Goal: Download file/media

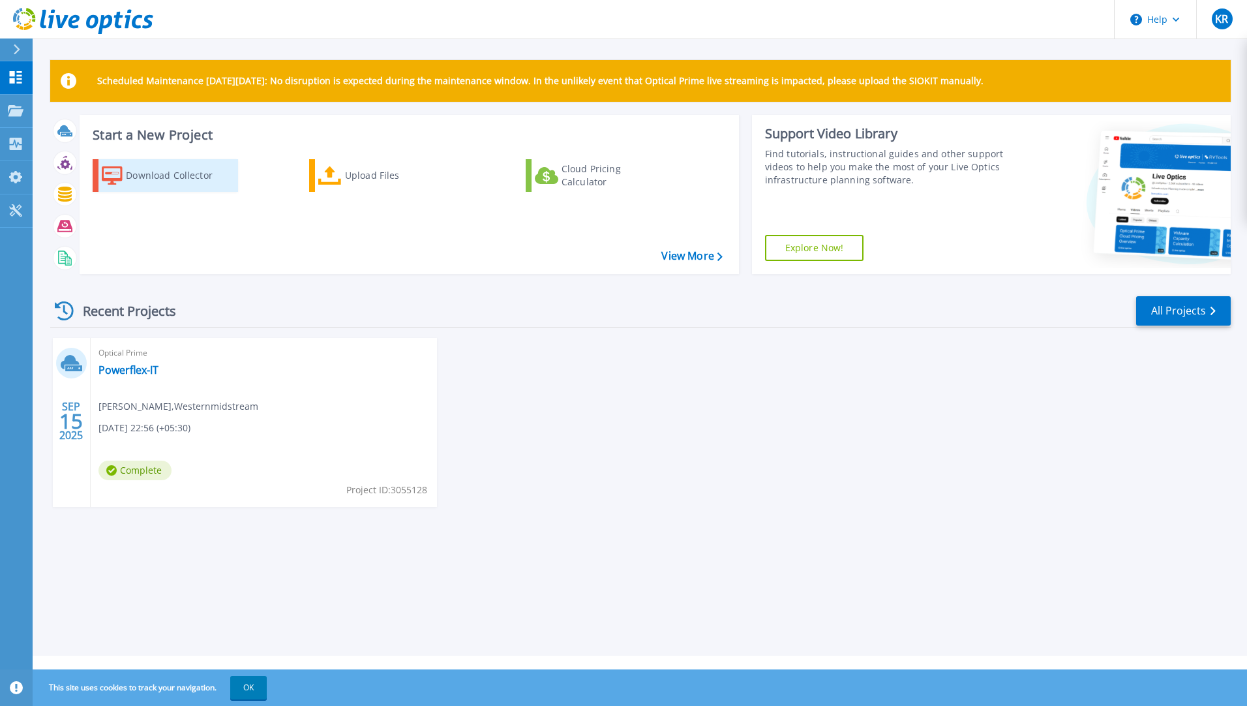
click at [159, 171] on div "Download Collector" at bounding box center [178, 175] width 104 height 26
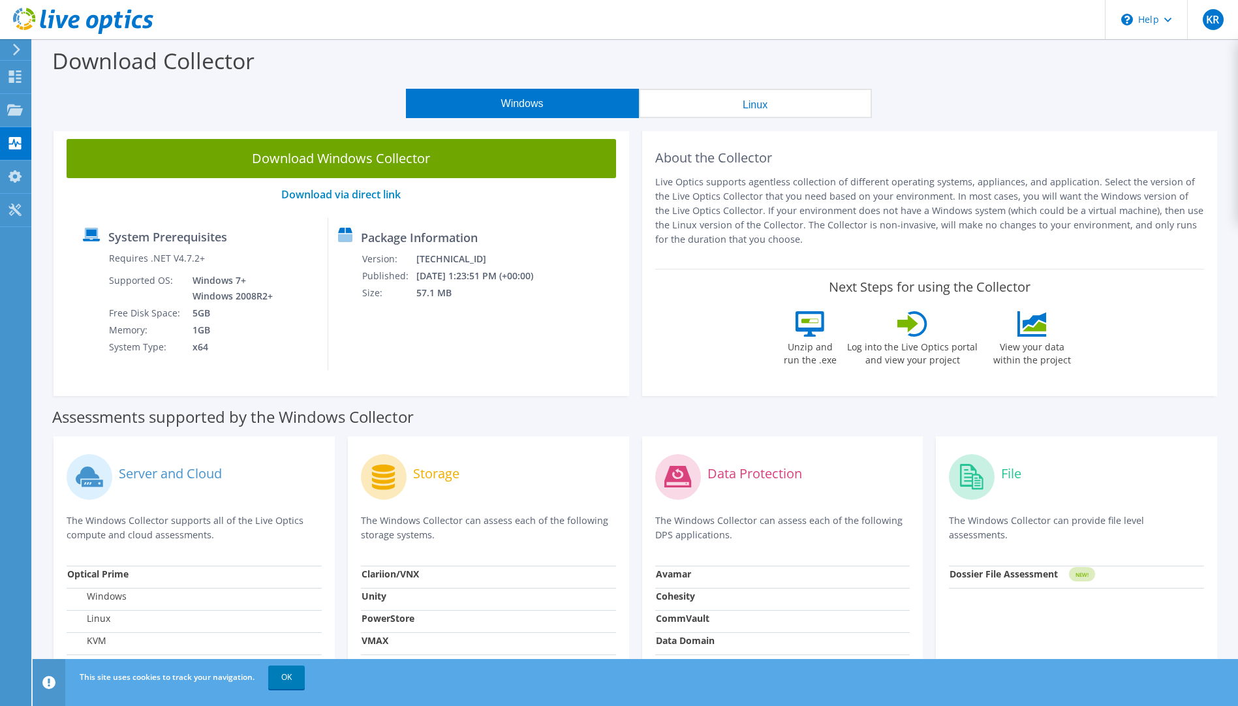
click at [15, 48] on icon at bounding box center [17, 50] width 10 height 12
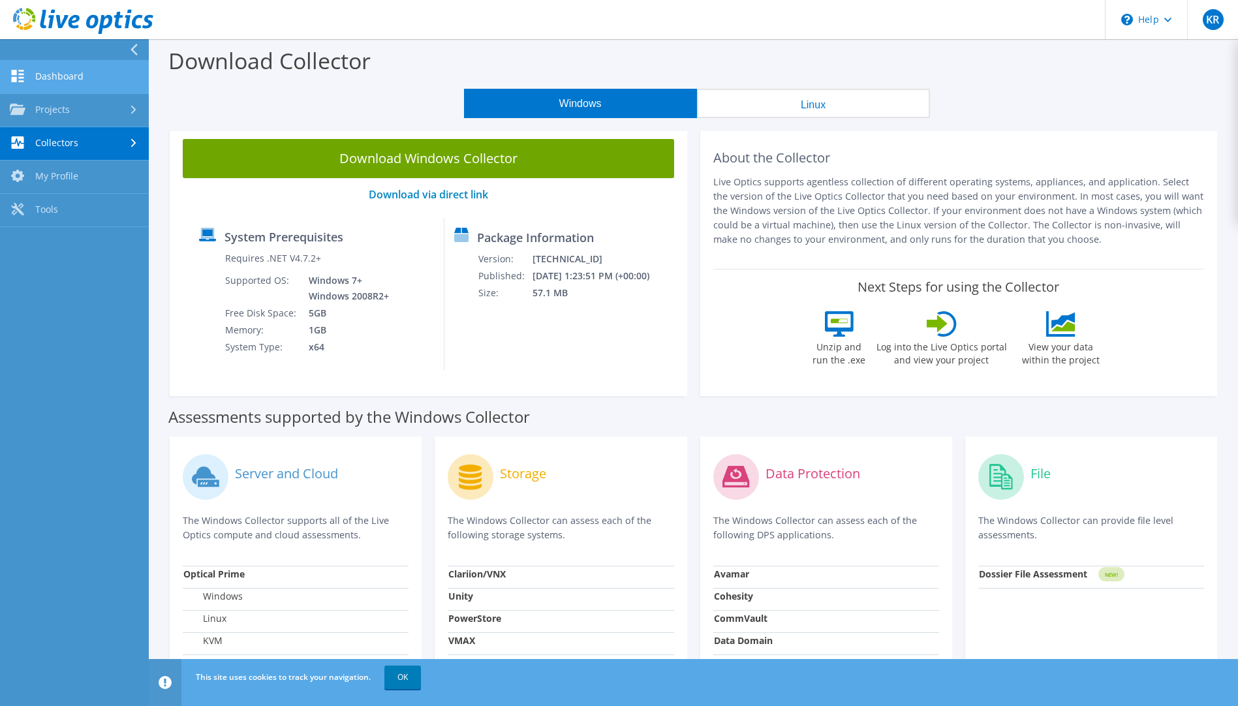
click at [43, 76] on link "Dashboard" at bounding box center [74, 77] width 149 height 33
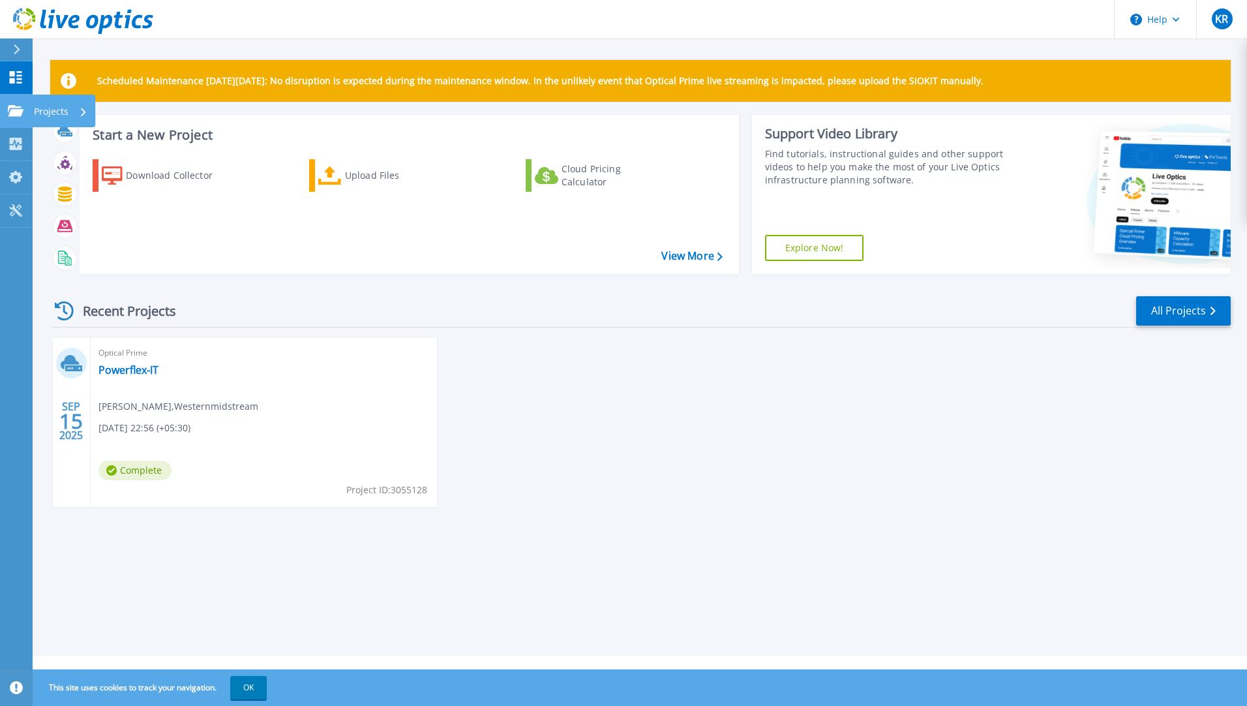
click at [12, 108] on icon at bounding box center [16, 110] width 16 height 11
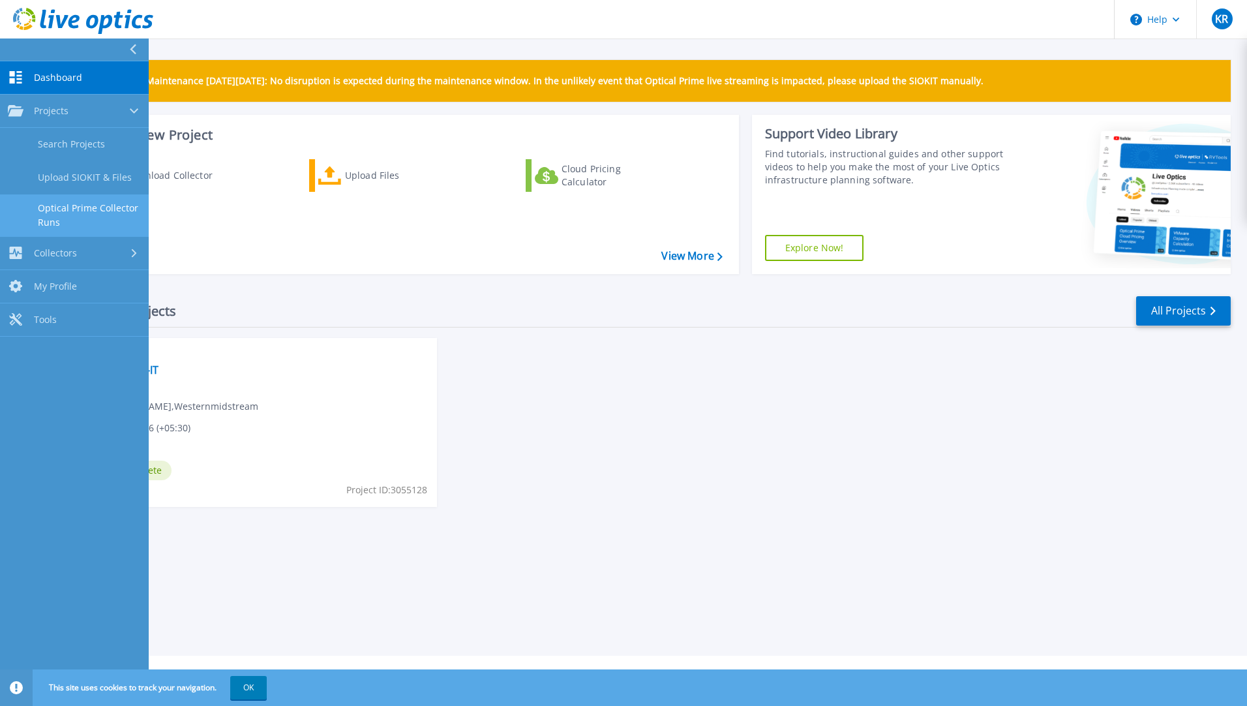
click at [105, 213] on link "Optical Prime Collector Runs" at bounding box center [74, 215] width 149 height 42
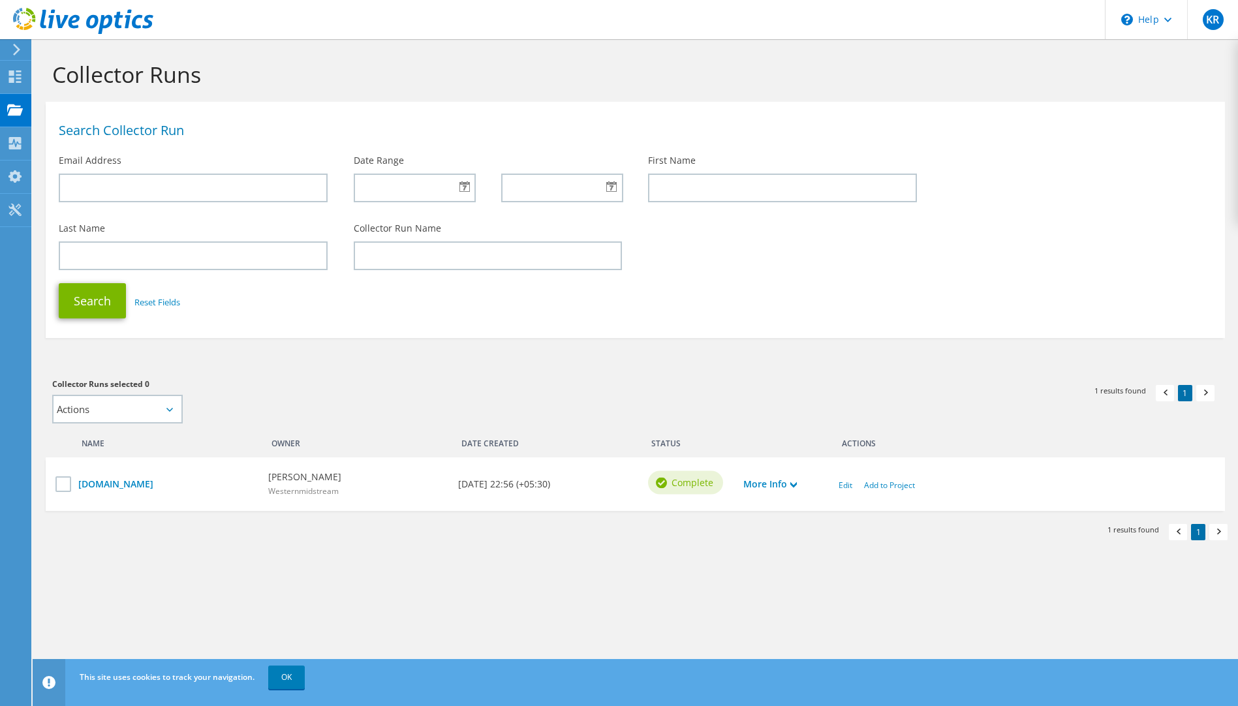
click at [16, 50] on icon at bounding box center [17, 50] width 10 height 12
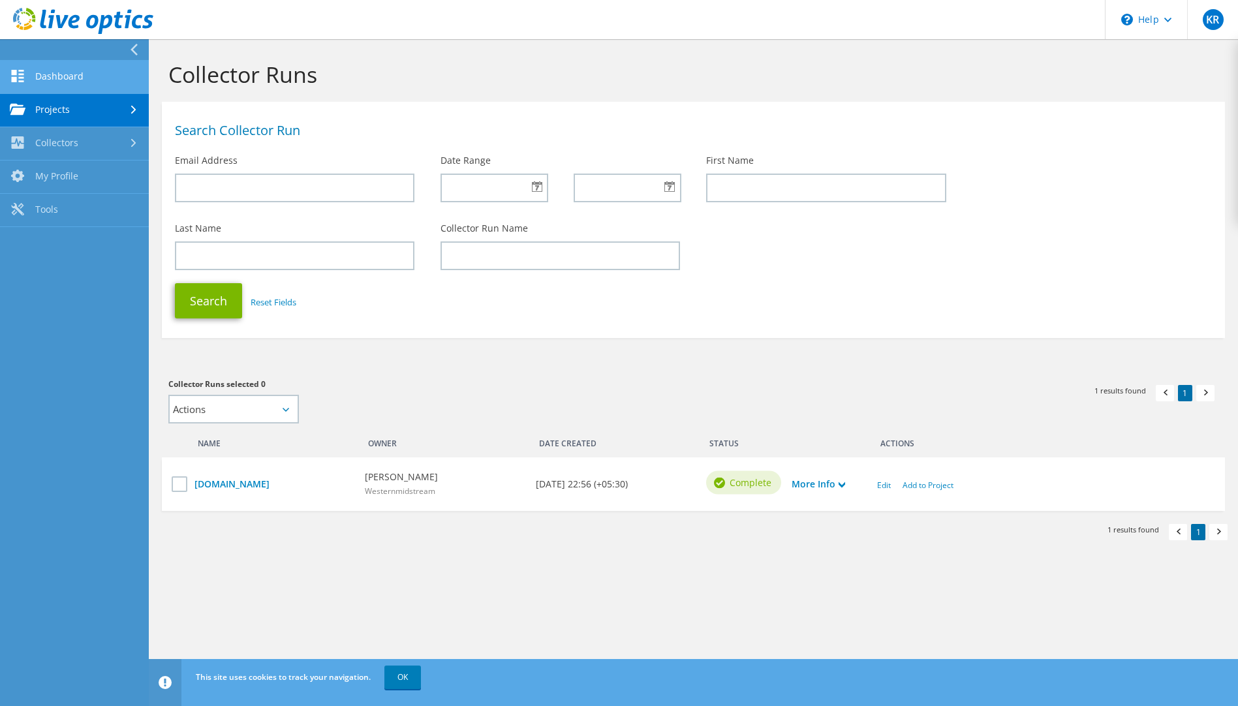
click at [52, 77] on link "Dashboard" at bounding box center [74, 77] width 149 height 33
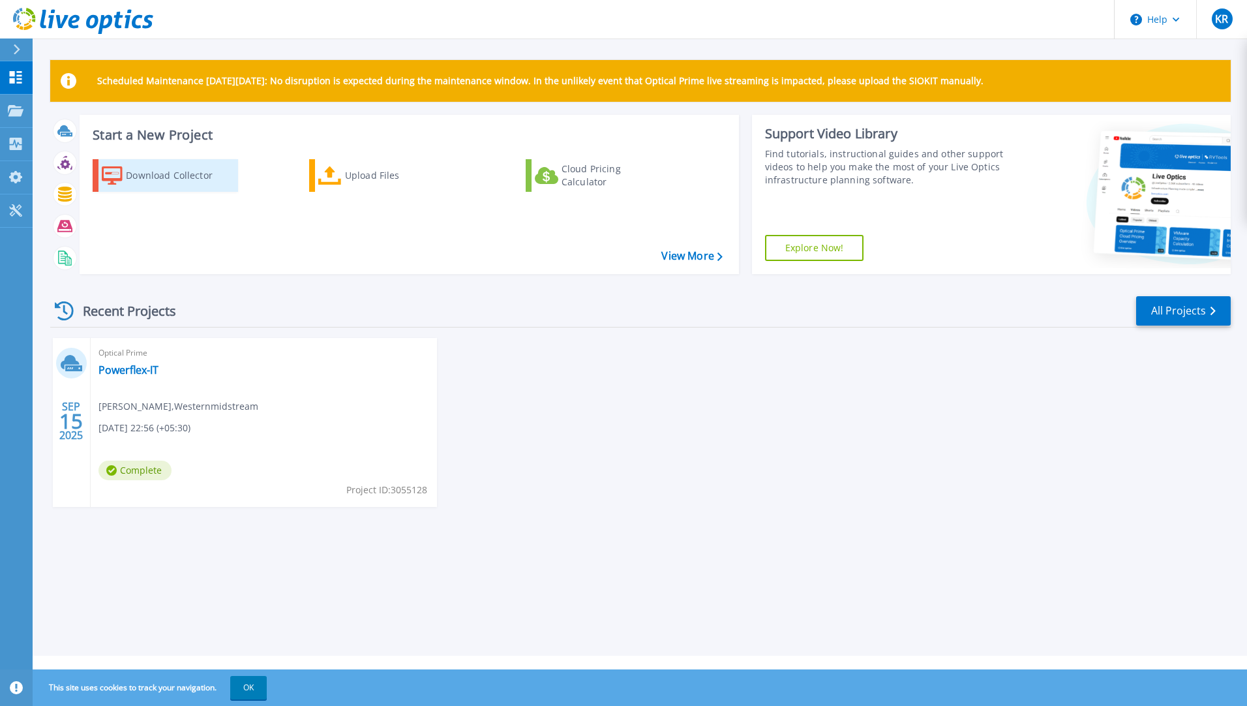
click at [135, 175] on div "Download Collector" at bounding box center [178, 175] width 104 height 26
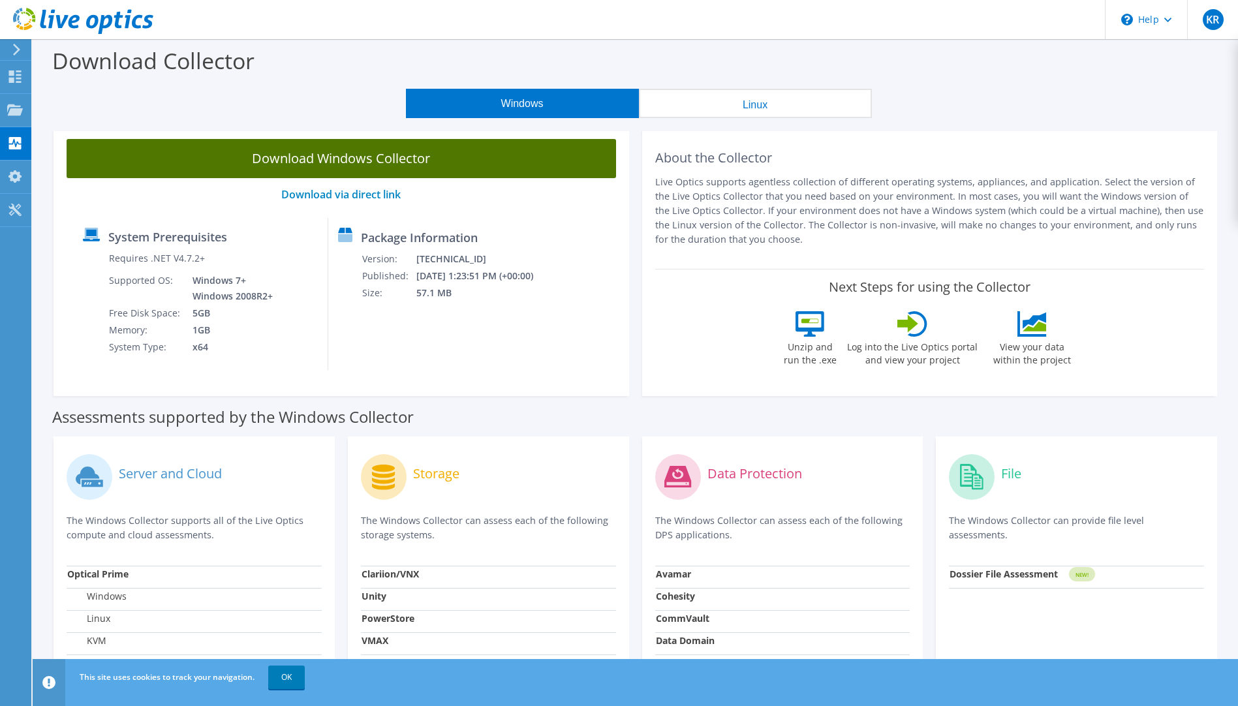
click at [294, 153] on link "Download Windows Collector" at bounding box center [341, 158] width 549 height 39
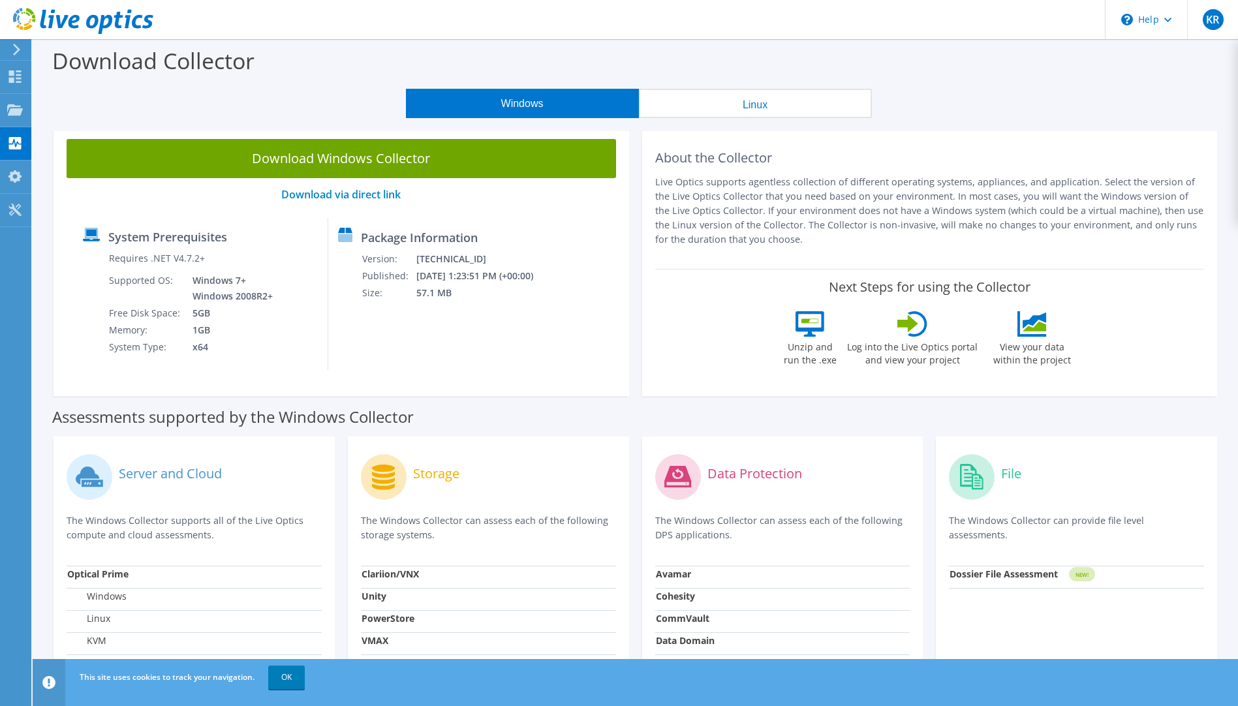
click at [371, 82] on div "Download Collector" at bounding box center [635, 64] width 1192 height 50
click at [13, 52] on icon at bounding box center [17, 50] width 10 height 12
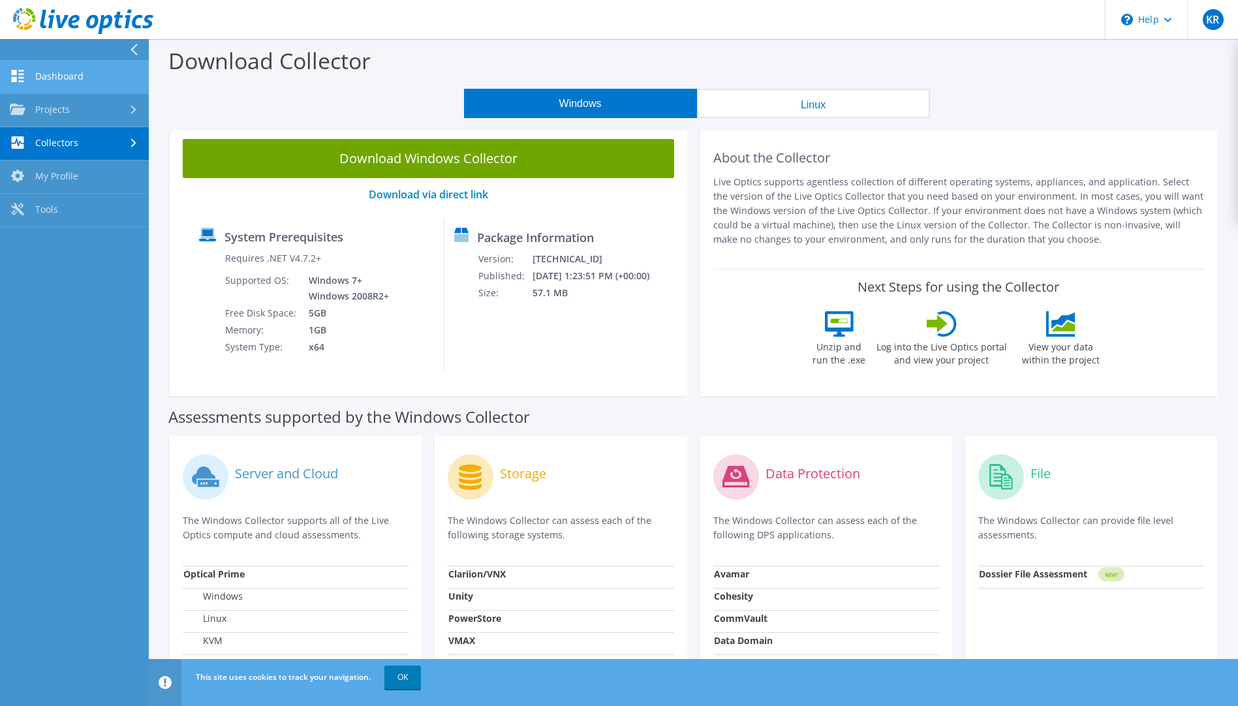
click at [39, 79] on link "Dashboard" at bounding box center [74, 77] width 149 height 33
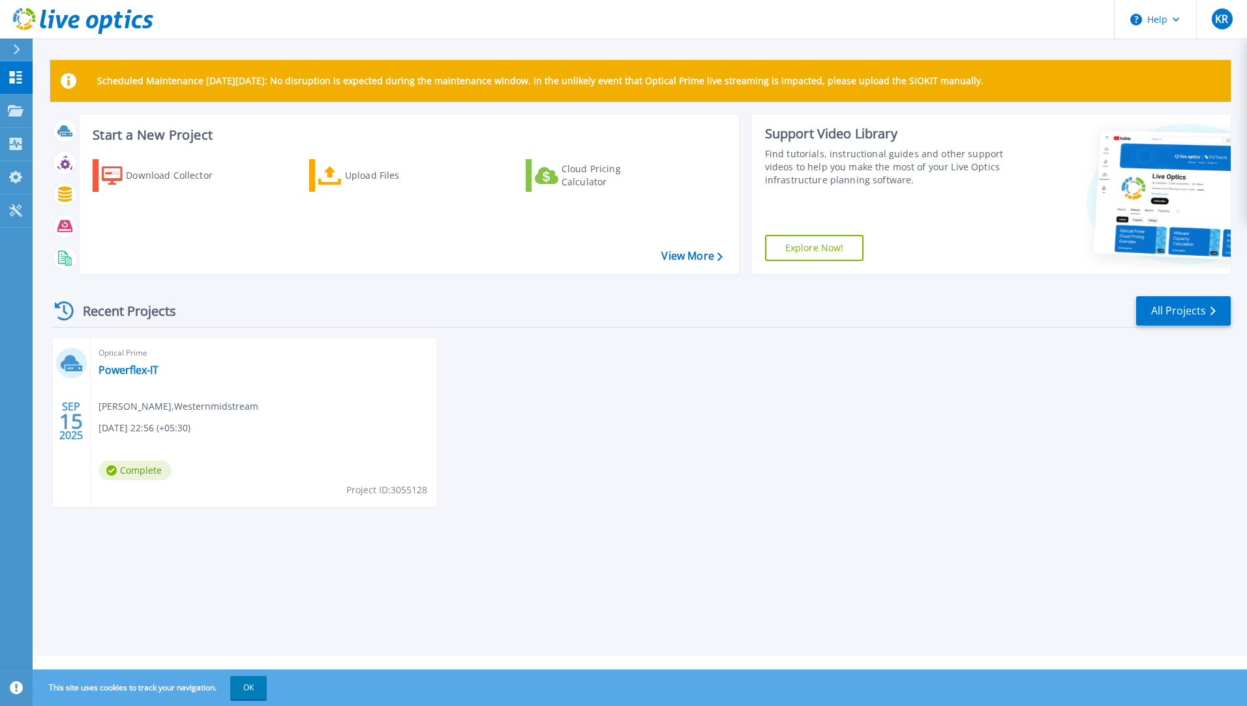
click at [17, 53] on icon at bounding box center [16, 49] width 7 height 10
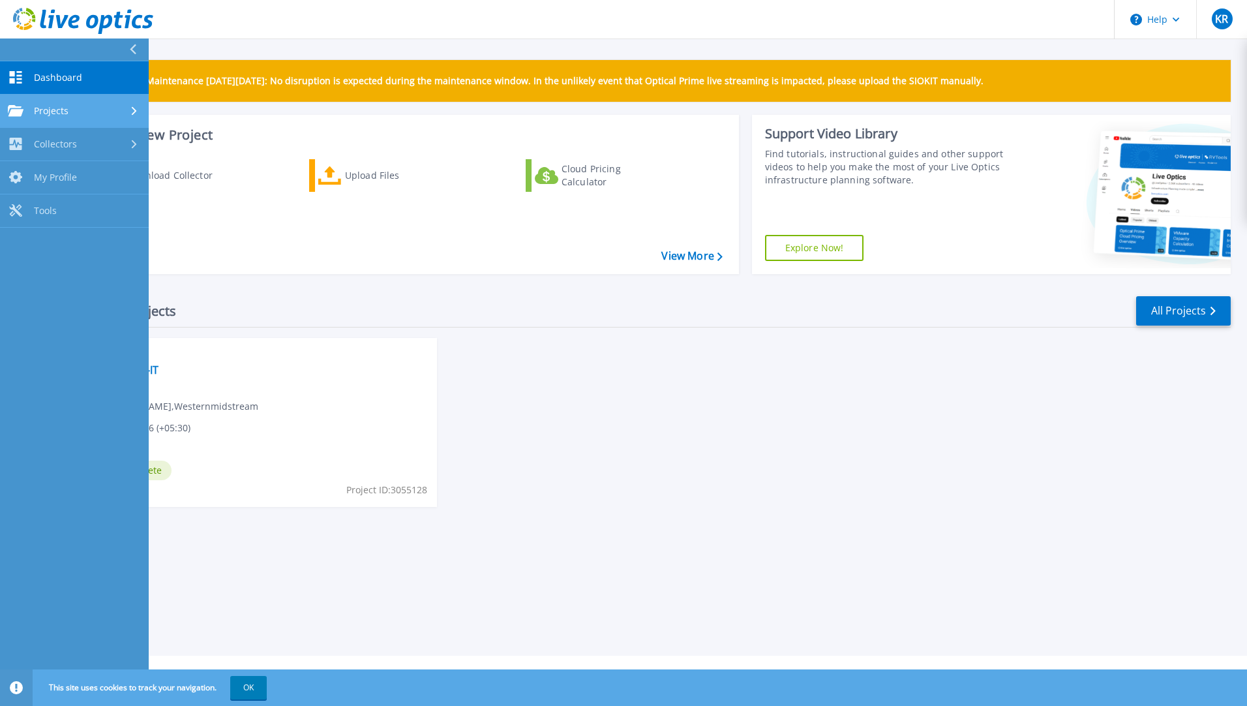
click at [115, 109] on div "Projects" at bounding box center [74, 111] width 133 height 12
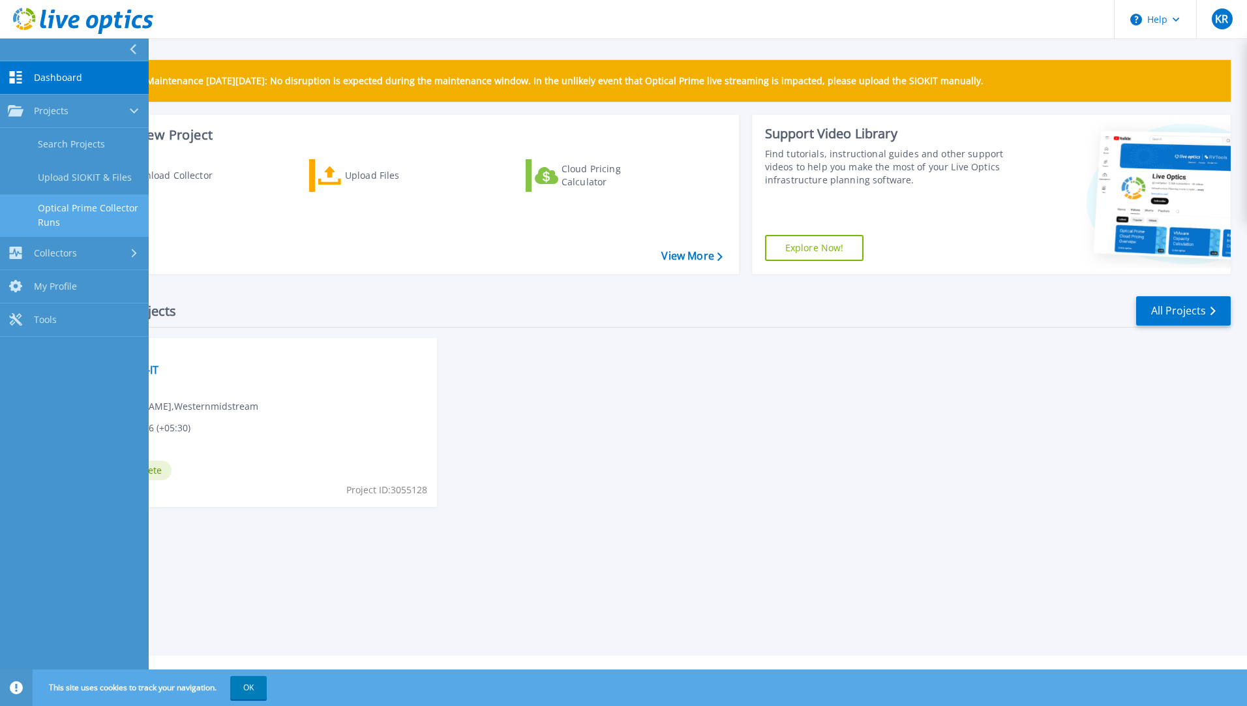
click at [96, 207] on link "Optical Prime Collector Runs" at bounding box center [74, 215] width 149 height 42
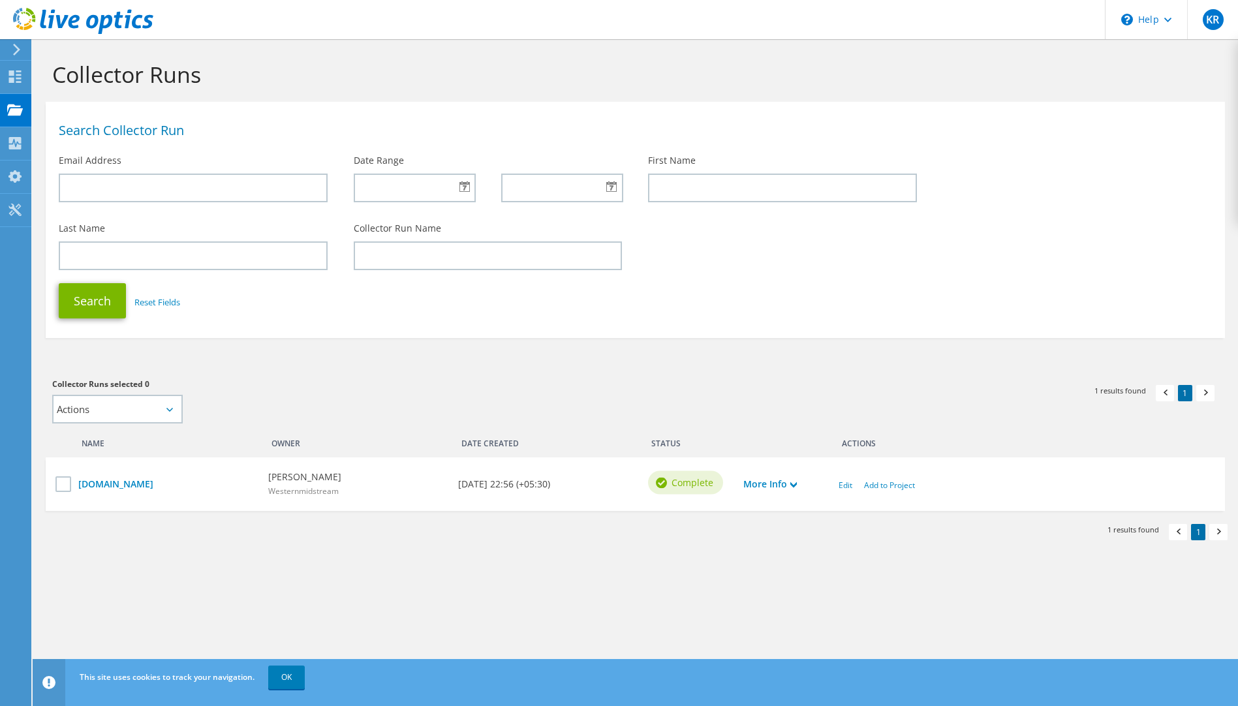
click at [168, 410] on icon at bounding box center [169, 410] width 7 height 4
click at [14, 81] on use at bounding box center [15, 76] width 12 height 12
